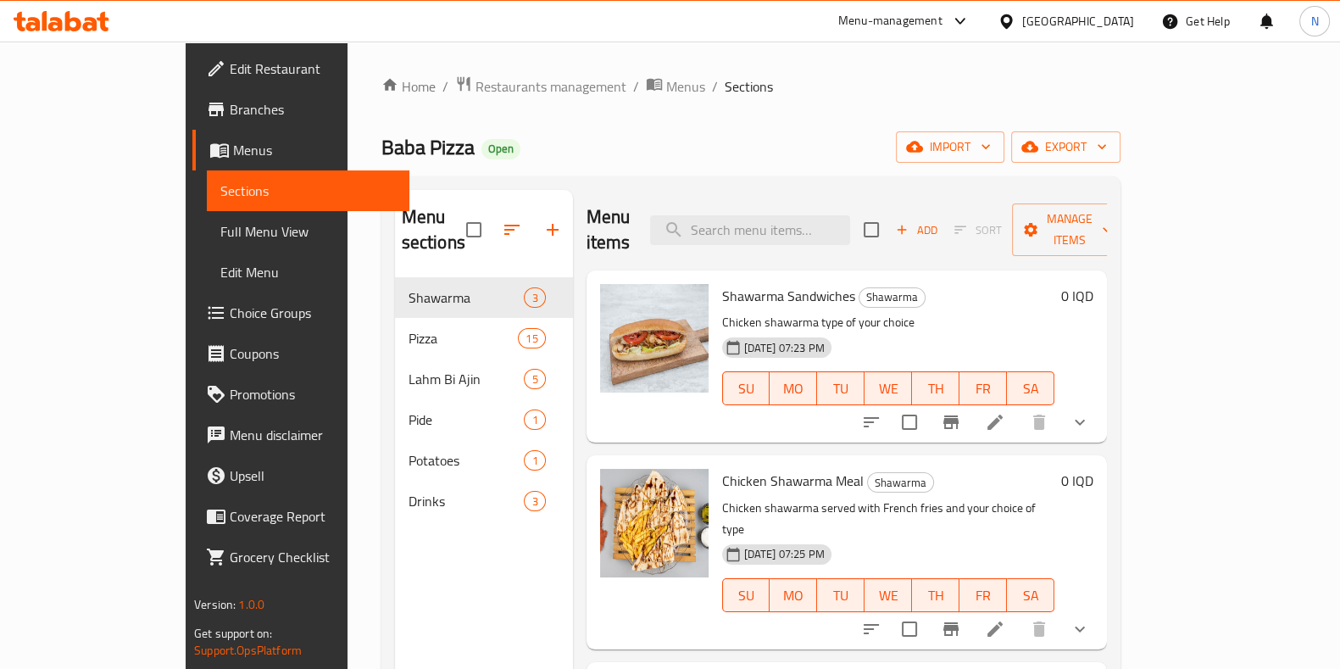
click at [59, 9] on div at bounding box center [61, 21] width 123 height 34
click at [65, 25] on icon at bounding box center [73, 21] width 16 height 20
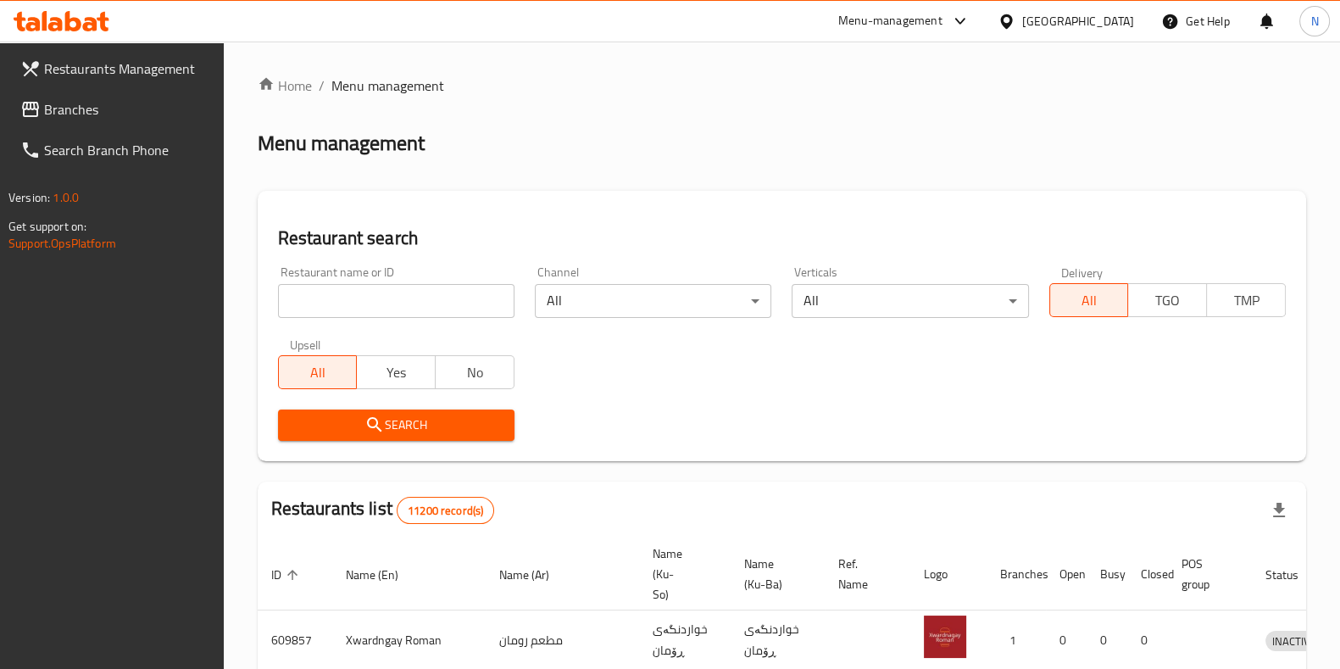
click at [424, 320] on div "Restaurant name or ID Restaurant name or ID" at bounding box center [396, 292] width 257 height 72
click at [442, 310] on input "search" at bounding box center [396, 301] width 236 height 34
paste input "697638"
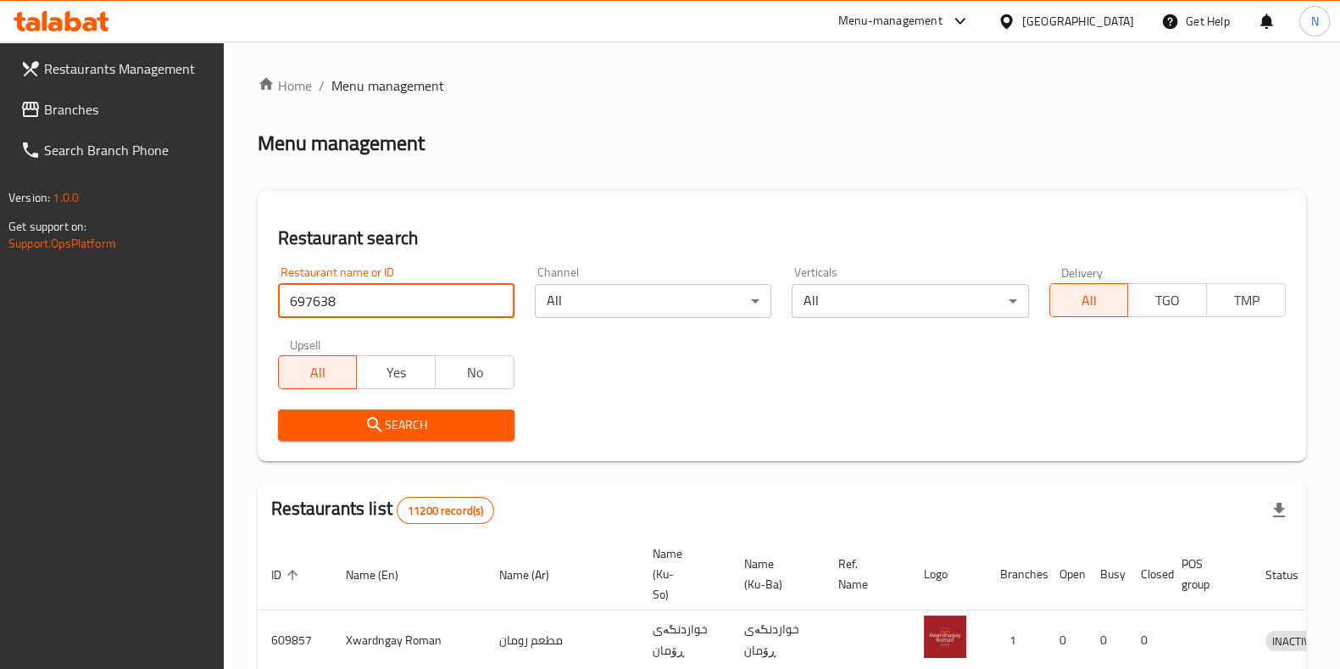
type input "697638"
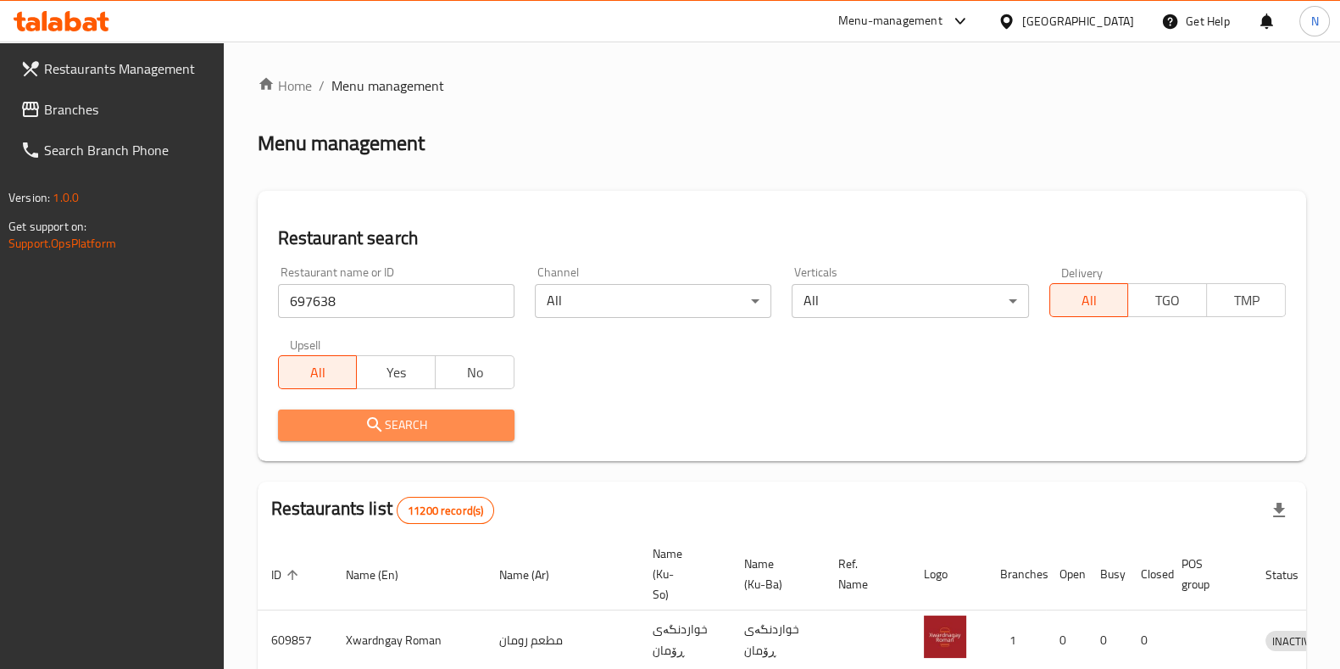
click at [438, 417] on span "Search" at bounding box center [396, 424] width 209 height 21
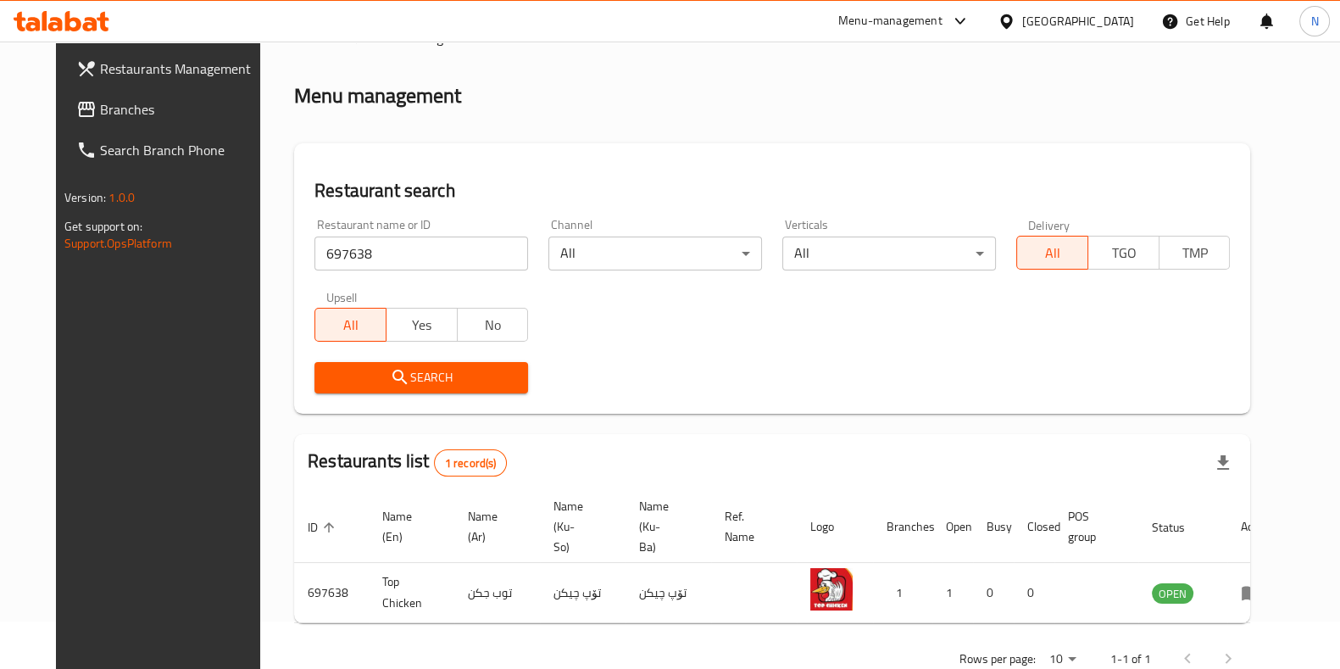
scroll to position [73, 0]
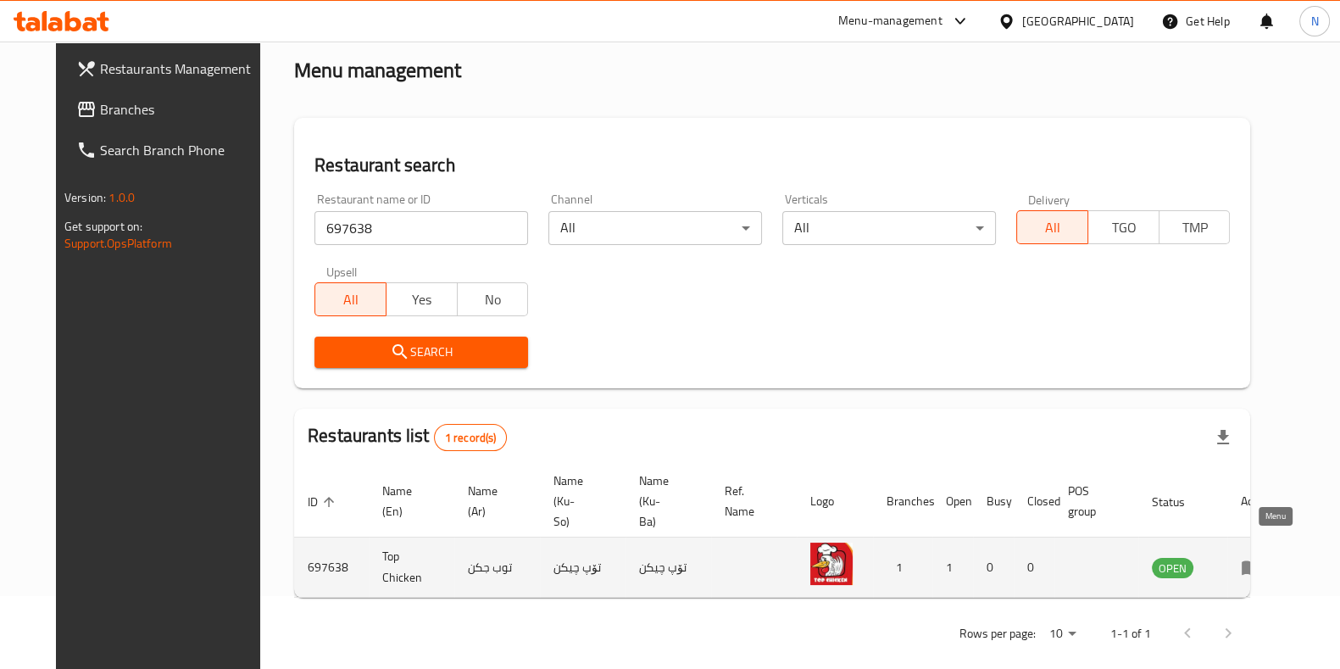
click at [1261, 557] on icon "enhanced table" at bounding box center [1251, 567] width 20 height 20
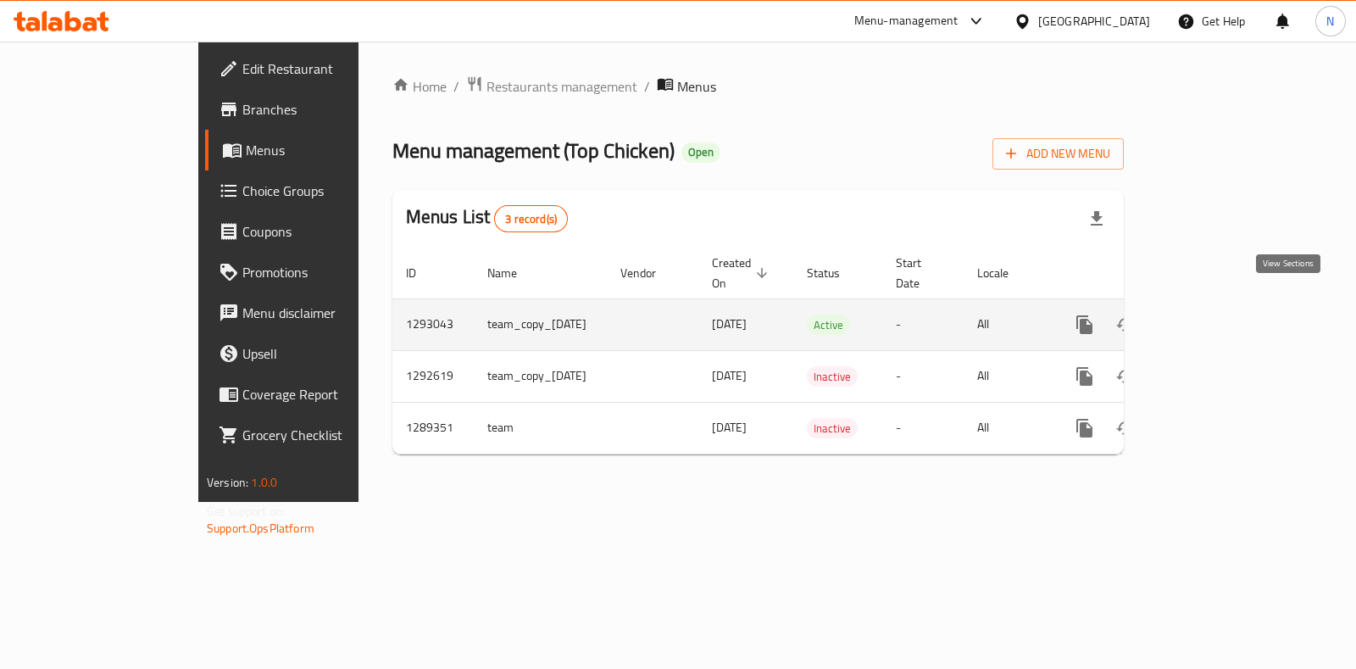
click at [1227, 306] on link "enhanced table" at bounding box center [1206, 324] width 41 height 41
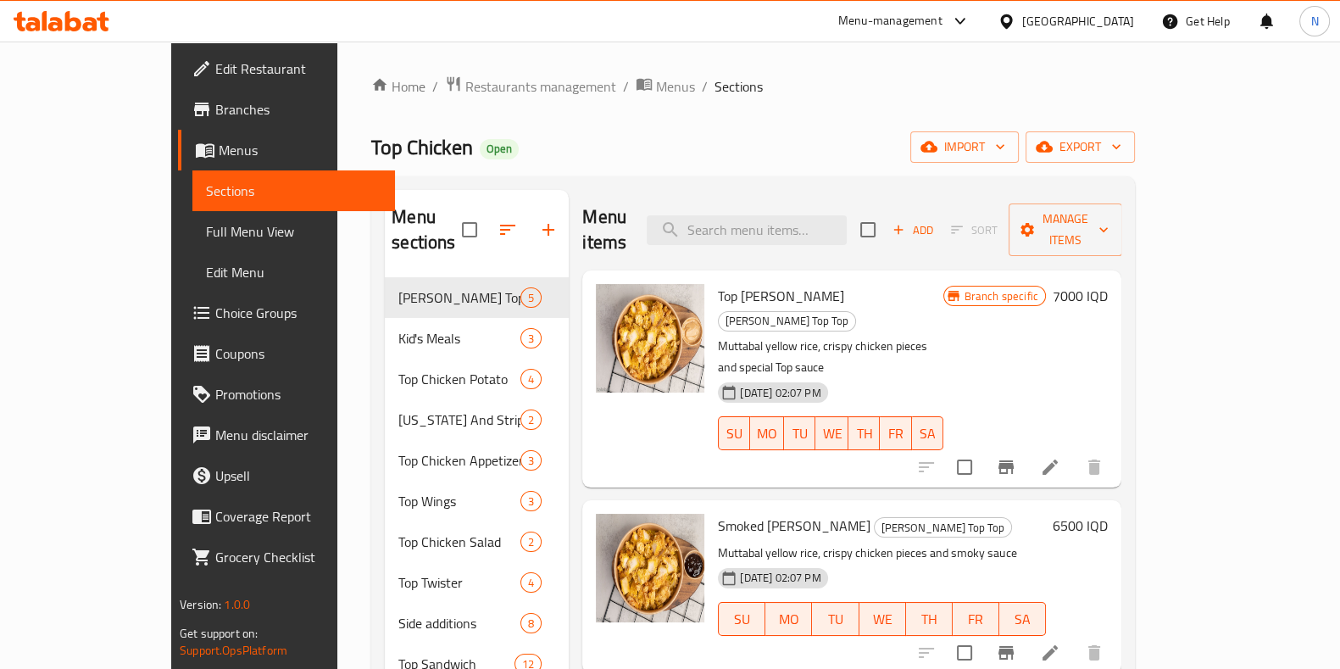
click at [215, 112] on span "Branches" at bounding box center [298, 109] width 166 height 20
